Goal: Task Accomplishment & Management: Complete application form

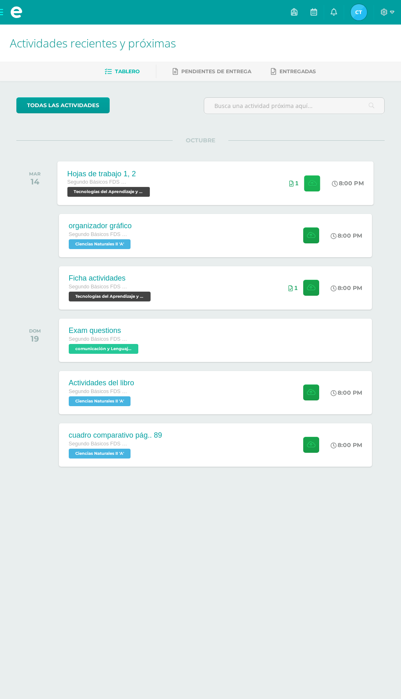
click at [315, 179] on icon at bounding box center [311, 182] width 9 height 7
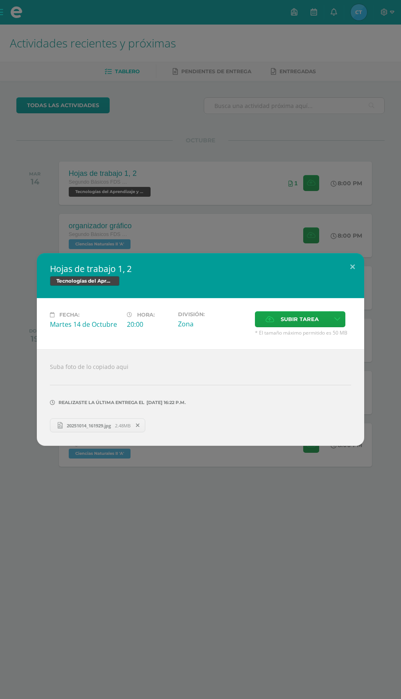
click at [109, 421] on link "20251014_161929.jpg 2.48MB" at bounding box center [97, 425] width 95 height 14
click at [291, 320] on span "Subir tarea" at bounding box center [299, 318] width 38 height 15
click at [0, 0] on input "Subir tarea" at bounding box center [0, 0] width 0 height 0
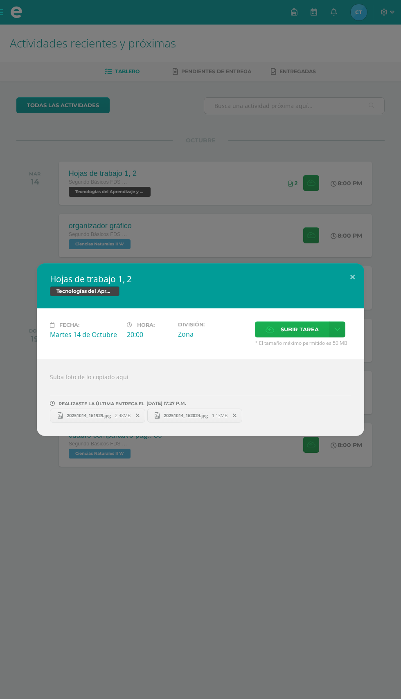
click at [301, 329] on span "Subir tarea" at bounding box center [299, 329] width 38 height 15
click at [0, 0] on input "Subir tarea" at bounding box center [0, 0] width 0 height 0
click at [301, 322] on span "Subir tarea" at bounding box center [299, 329] width 38 height 15
click at [0, 0] on input "Subir tarea" at bounding box center [0, 0] width 0 height 0
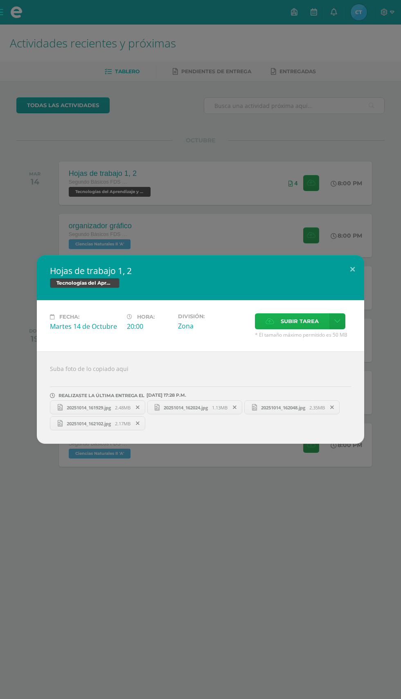
click at [305, 320] on span "Subir tarea" at bounding box center [299, 320] width 38 height 15
click at [0, 0] on input "Subir tarea" at bounding box center [0, 0] width 0 height 0
click at [316, 325] on span "Subir tarea" at bounding box center [299, 320] width 38 height 15
click at [0, 0] on input "Subir tarea" at bounding box center [0, 0] width 0 height 0
click at [307, 318] on span "Subir tarea" at bounding box center [299, 320] width 38 height 15
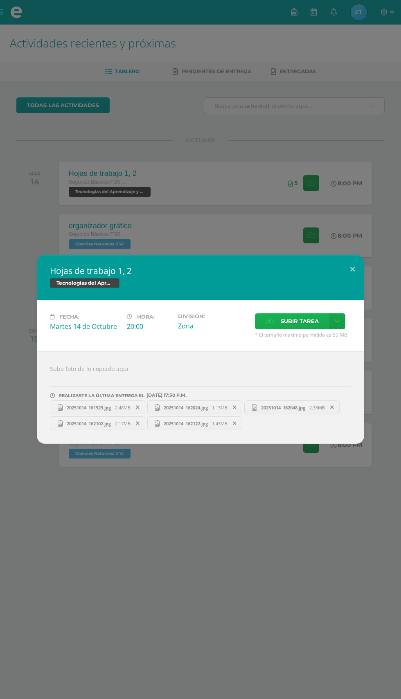
click at [0, 0] on input "Subir tarea" at bounding box center [0, 0] width 0 height 0
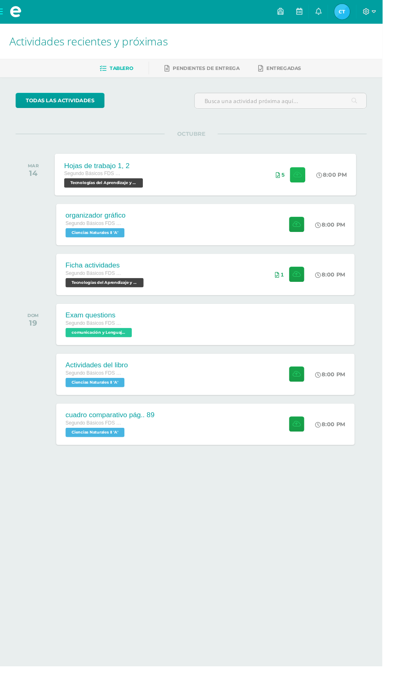
click at [310, 190] on button at bounding box center [312, 183] width 16 height 16
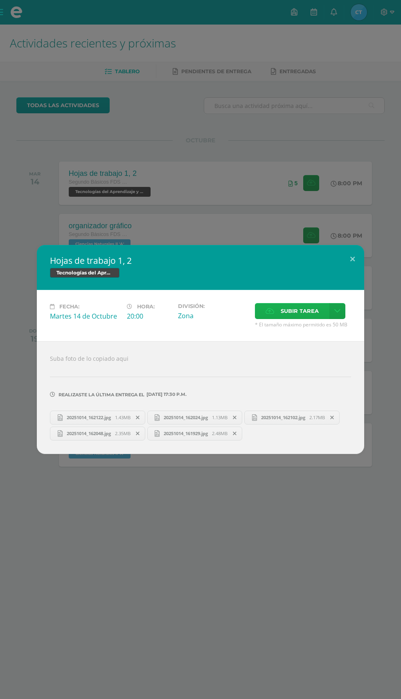
click at [303, 311] on span "Subir tarea" at bounding box center [299, 310] width 38 height 15
click at [0, 0] on input "Subir tarea" at bounding box center [0, 0] width 0 height 0
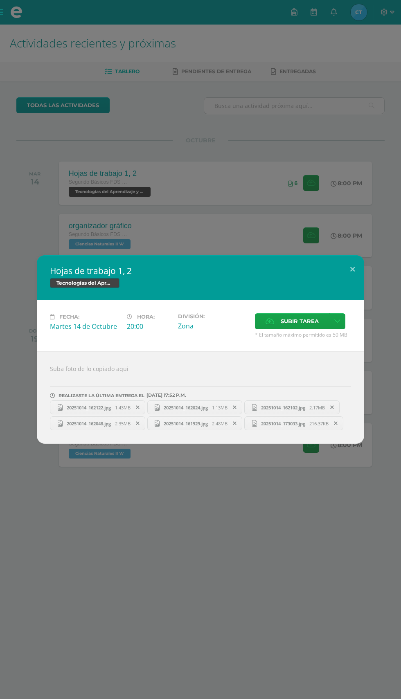
click at [297, 164] on div "Hojas de trabajo 1, 2 Tecnologías del Aprendizaje y la Comunicación Fecha: Mart…" at bounding box center [200, 349] width 401 height 699
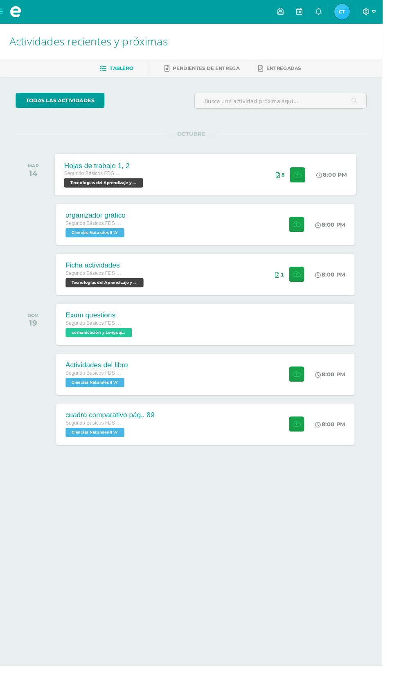
click at [259, 184] on div "Hojas de trabajo 1, 2 Segundo Básicos FDS Domingo Tecnologías del Aprendizaje y…" at bounding box center [215, 183] width 316 height 44
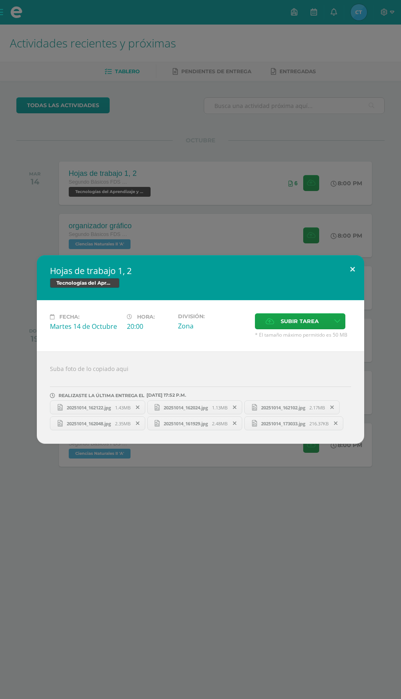
click at [352, 261] on button at bounding box center [351, 269] width 23 height 28
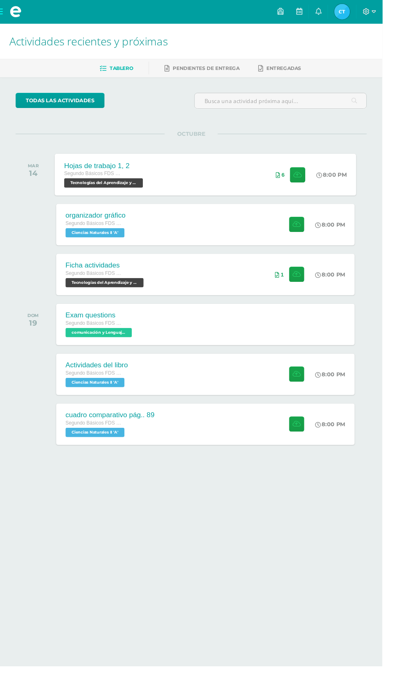
click at [257, 195] on div "Hojas de trabajo 1, 2 Segundo Básicos FDS Domingo Tecnologías del Aprendizaje y…" at bounding box center [215, 183] width 316 height 44
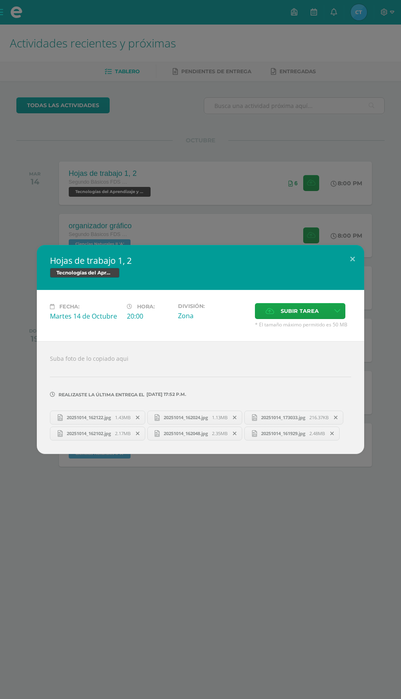
click at [311, 141] on div "Hojas de trabajo 1, 2 Tecnologías del Aprendizaje y la Comunicación Fecha: Mart…" at bounding box center [200, 349] width 401 height 699
